Goal: Task Accomplishment & Management: Complete application form

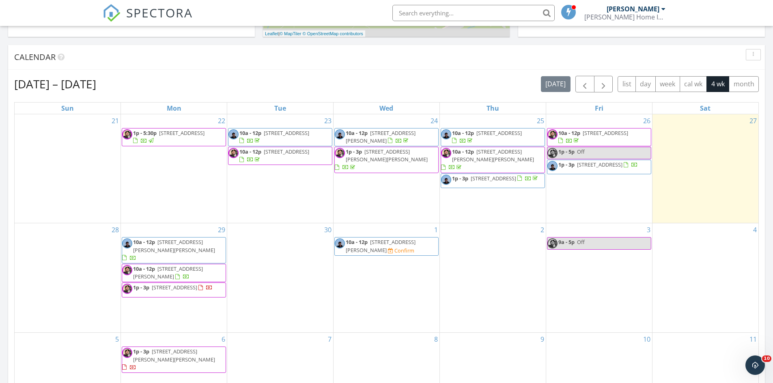
scroll to position [325, 0]
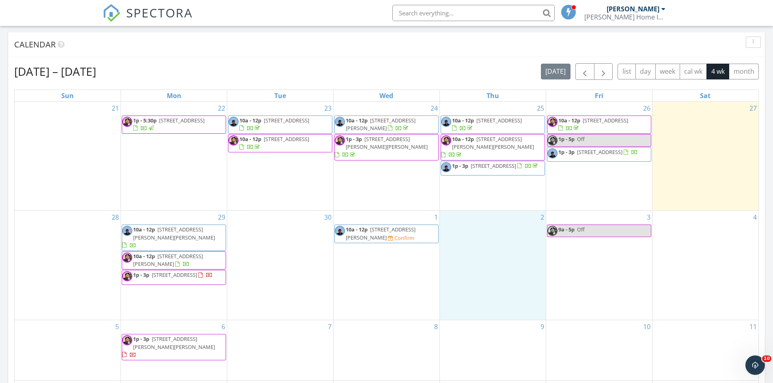
click at [486, 240] on div "2" at bounding box center [493, 265] width 106 height 109
click at [498, 209] on link "Inspection" at bounding box center [492, 206] width 42 height 13
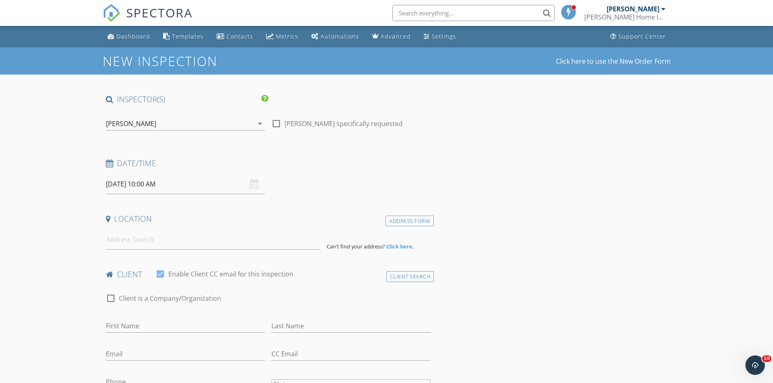
click at [193, 123] on div "[PERSON_NAME]" at bounding box center [180, 123] width 148 height 13
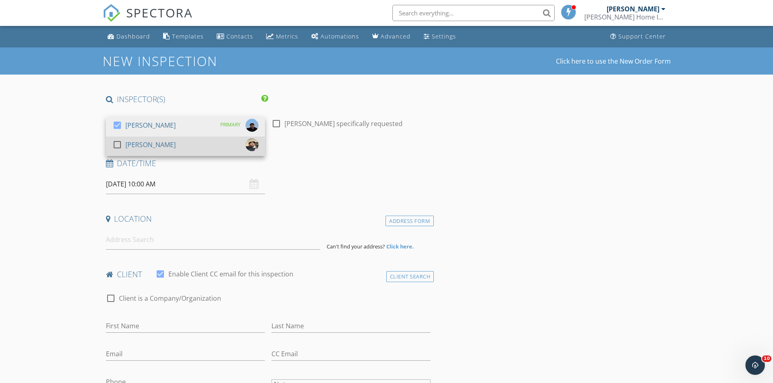
click at [190, 142] on div "check_box_outline_blank Jason Welch" at bounding box center [185, 146] width 146 height 16
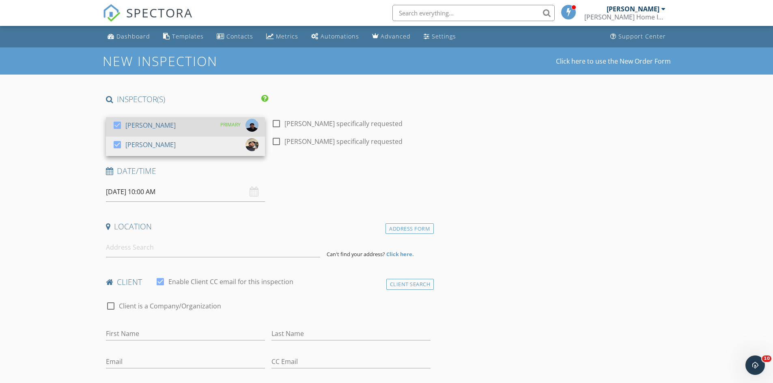
click at [182, 127] on div "check_box Stan Frisbie PRIMARY" at bounding box center [185, 127] width 146 height 16
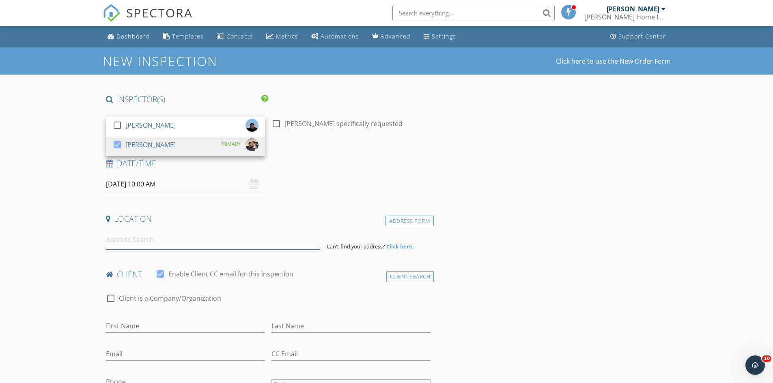
click at [155, 242] on input at bounding box center [213, 240] width 214 height 20
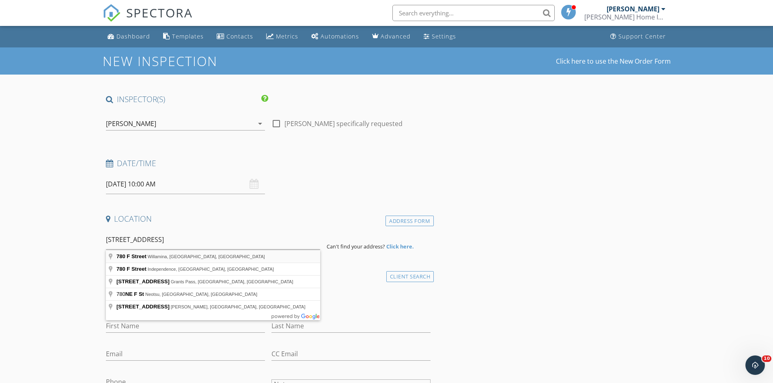
type input "780 F Street, Willamina, OR, USA"
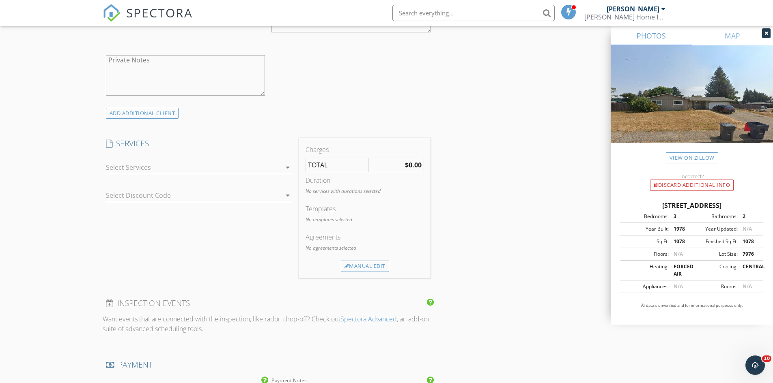
scroll to position [568, 0]
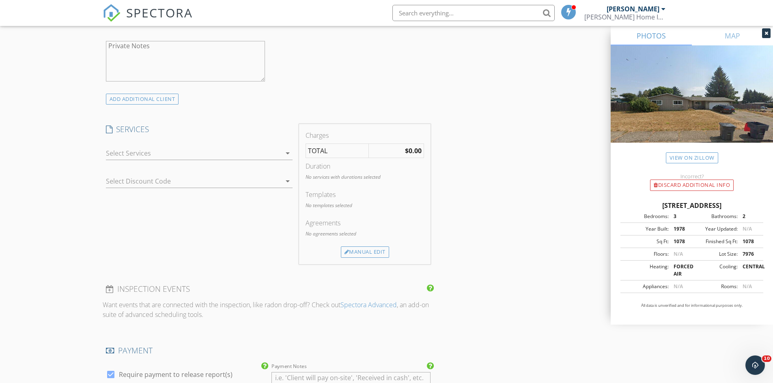
click at [202, 152] on div at bounding box center [193, 153] width 175 height 13
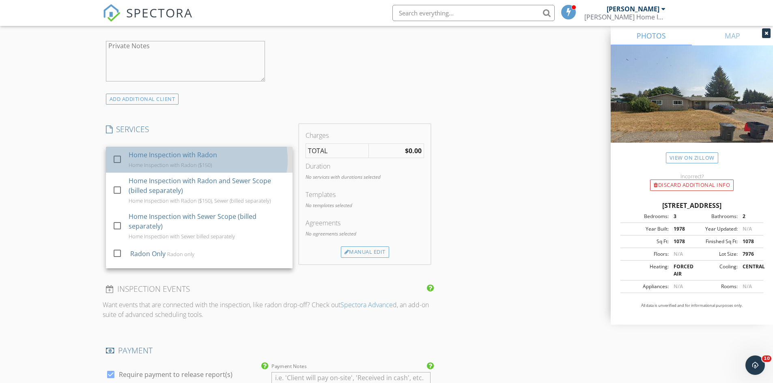
click at [224, 159] on div "Home Inspection with Radon Home Inspection with Radon ($150)" at bounding box center [207, 160] width 157 height 26
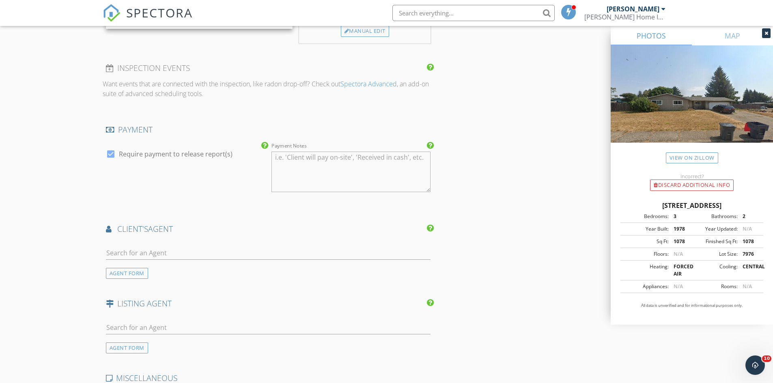
scroll to position [811, 0]
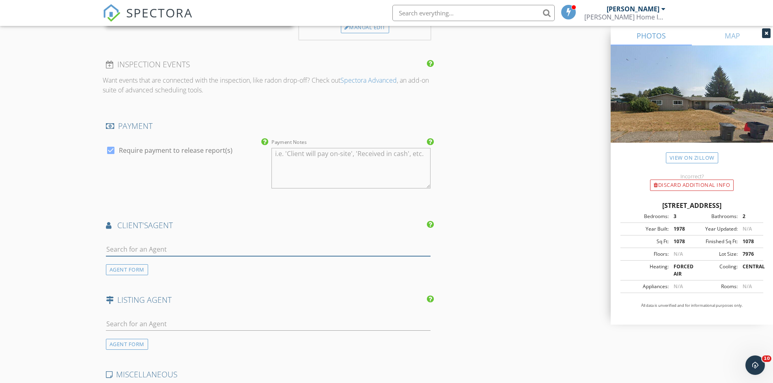
click at [137, 249] on input "text" at bounding box center [268, 249] width 325 height 13
type input "leann"
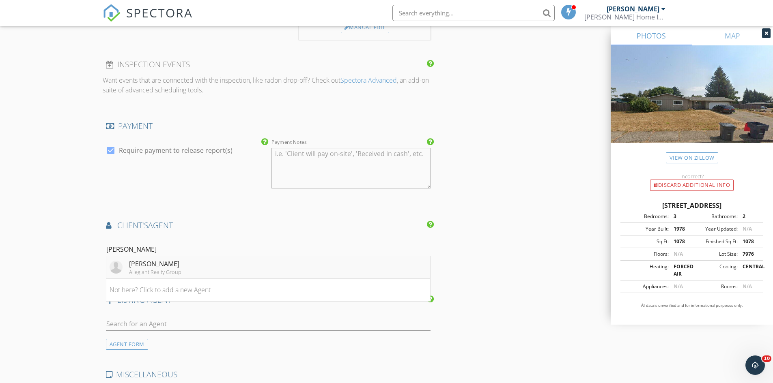
click at [146, 259] on div "LeAnne Cray" at bounding box center [155, 264] width 52 height 10
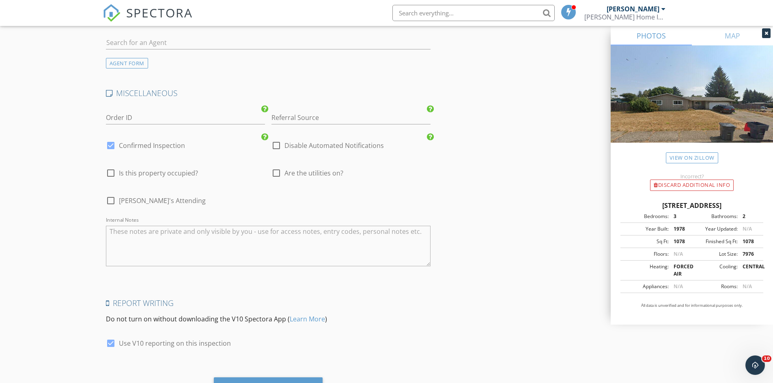
scroll to position [1238, 0]
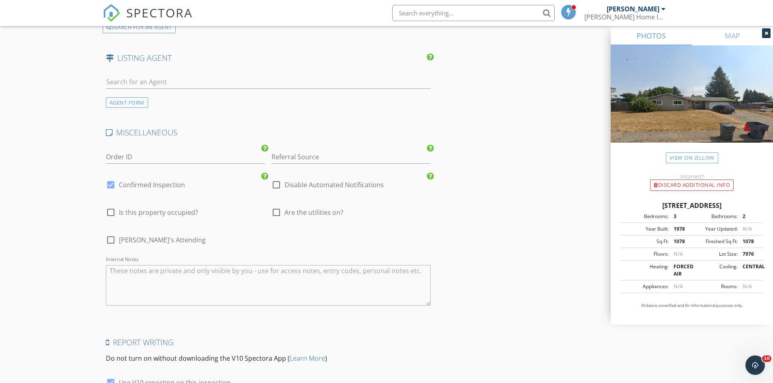
click at [276, 187] on div at bounding box center [276, 185] width 14 height 14
checkbox input "true"
click at [112, 187] on div at bounding box center [111, 185] width 14 height 14
checkbox input "false"
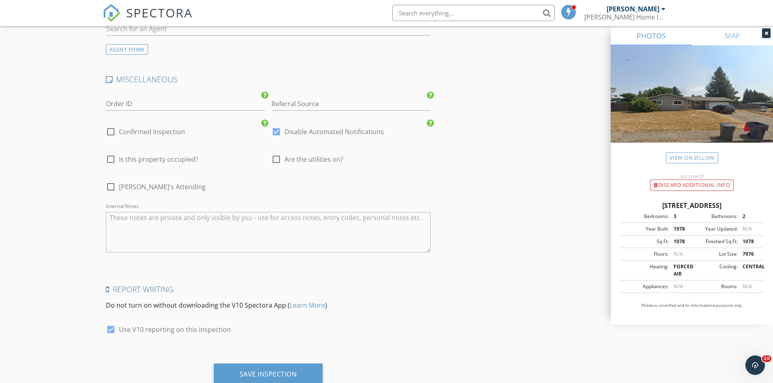
scroll to position [1319, 0]
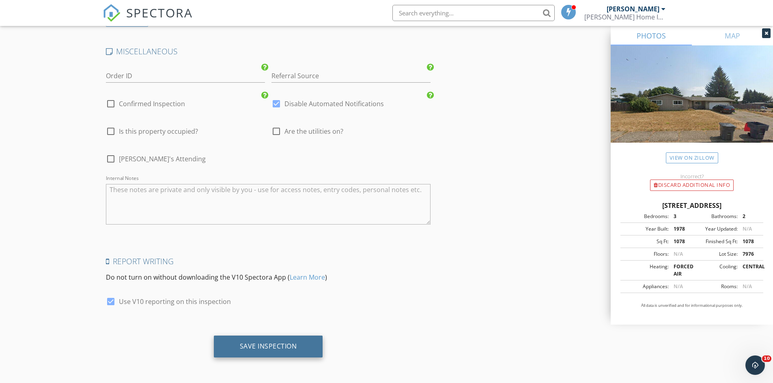
click at [279, 346] on div "Save Inspection" at bounding box center [268, 346] width 57 height 8
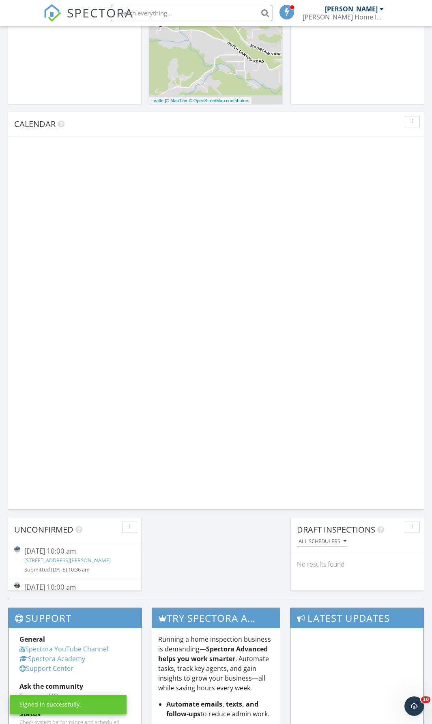
scroll to position [284, 0]
